Goal: Check status: Check status

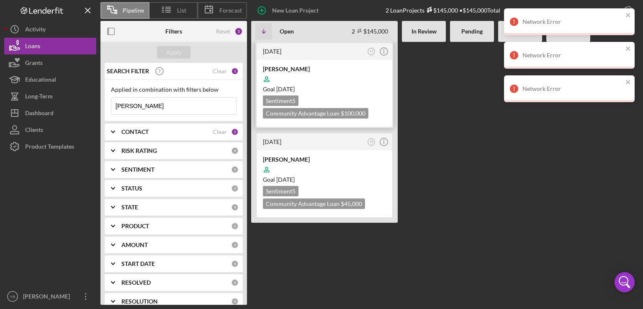
click at [345, 82] on div at bounding box center [324, 79] width 123 height 16
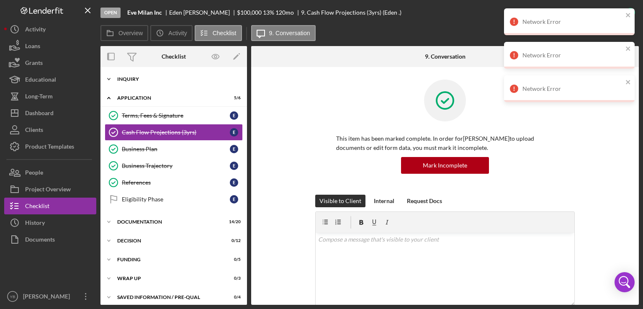
click at [130, 77] on div "Inquiry" at bounding box center [176, 79] width 119 height 5
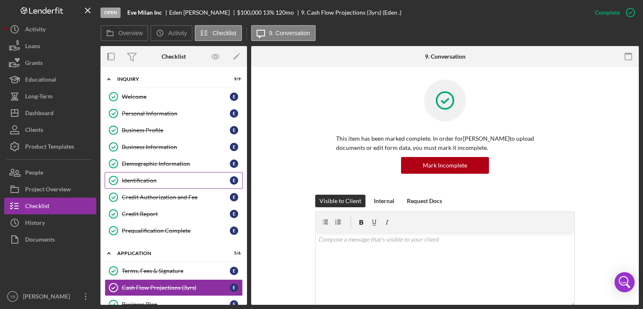
click at [142, 177] on div "Identification" at bounding box center [176, 180] width 108 height 7
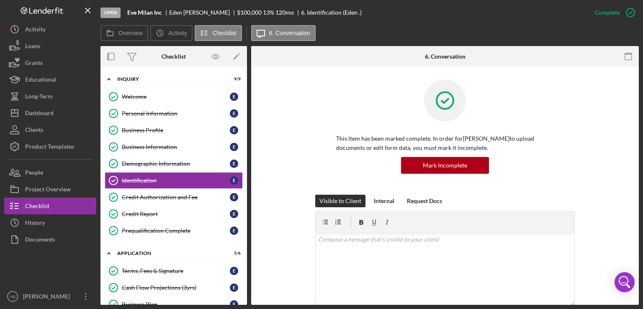
click at [595, 144] on div "This item has been marked complete. In order for [PERSON_NAME] to upload docume…" at bounding box center [445, 137] width 363 height 115
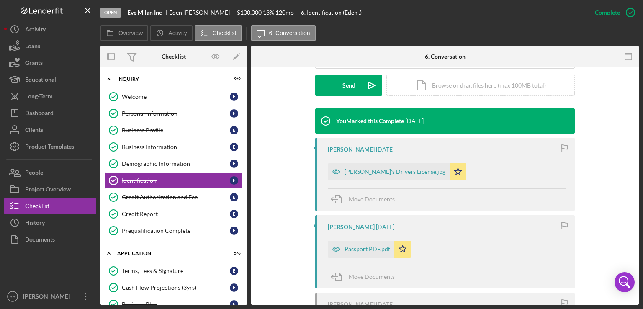
scroll to position [251, 0]
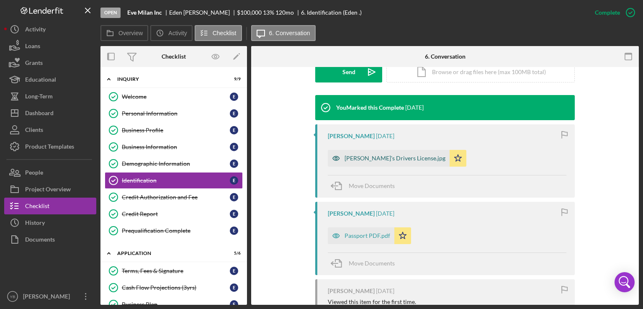
click at [357, 163] on div "[PERSON_NAME]'s Drivers License.jpg" at bounding box center [389, 158] width 122 height 17
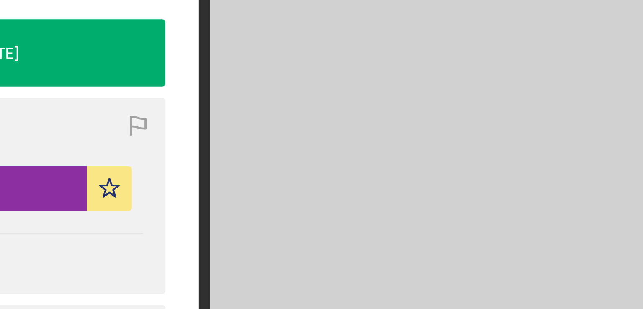
scroll to position [0, 0]
